Goal: Find specific page/section: Find specific page/section

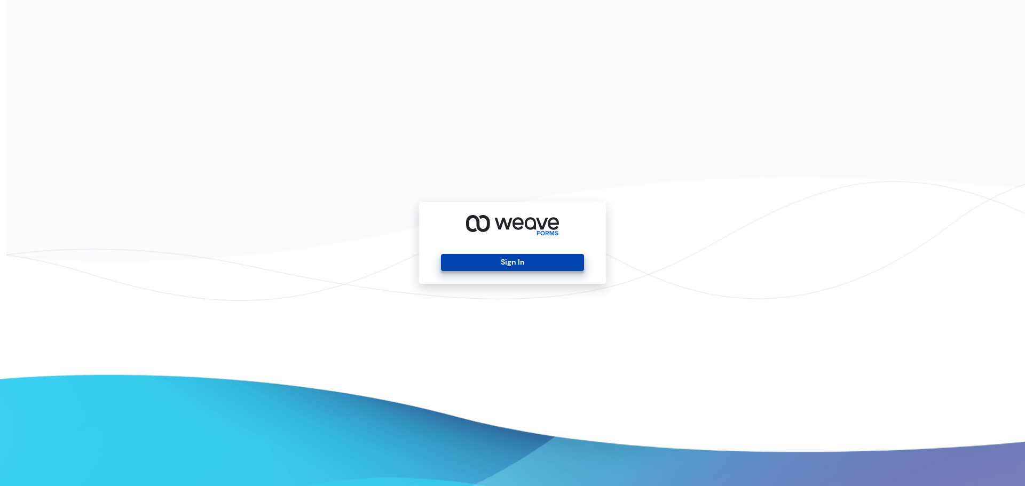
click at [477, 263] on button "Sign In" at bounding box center [512, 262] width 142 height 17
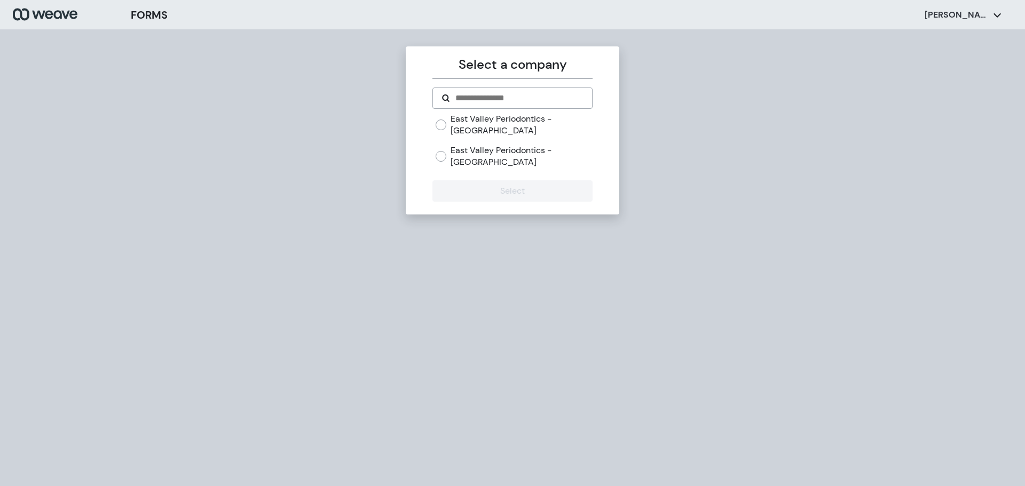
click at [472, 153] on label "East Valley Periodontics - [GEOGRAPHIC_DATA]" at bounding box center [520, 156] width 141 height 23
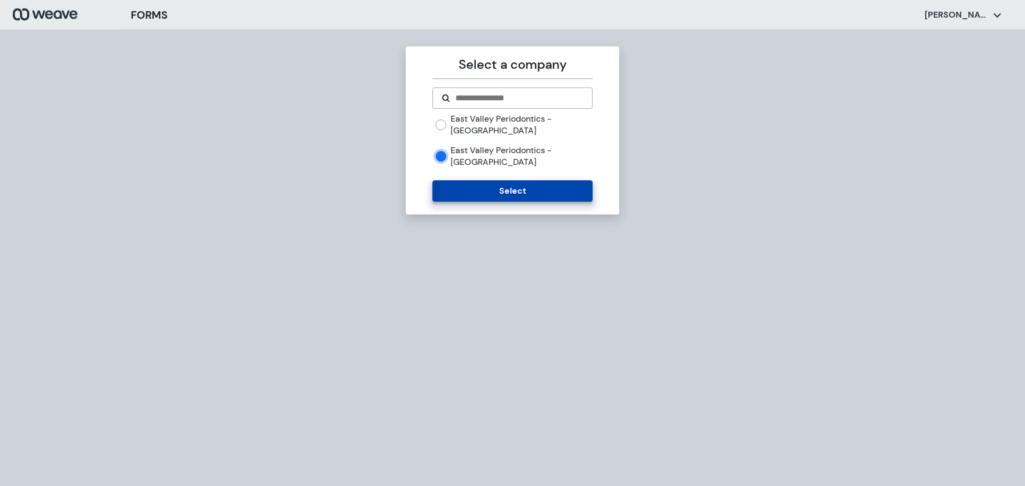
click at [473, 180] on button "Select" at bounding box center [512, 190] width 160 height 21
